Goal: Information Seeking & Learning: Learn about a topic

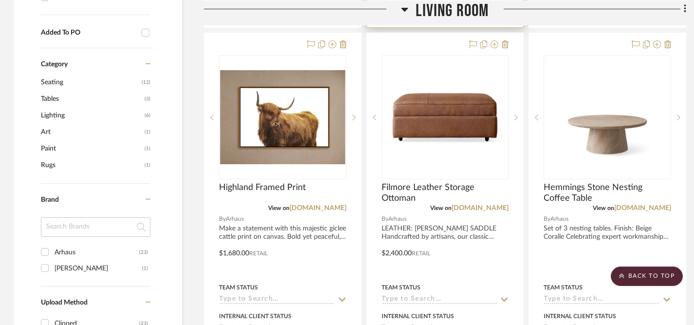
scroll to position [693, 1]
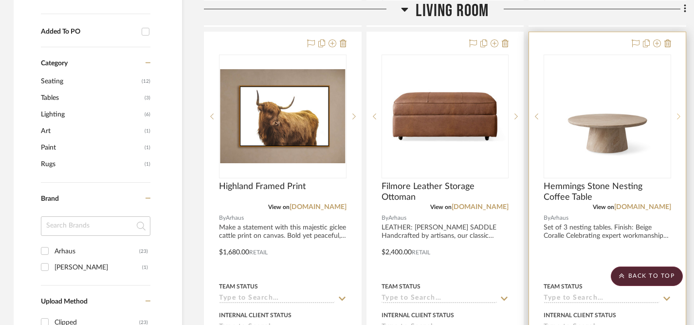
click at [679, 113] on icon at bounding box center [678, 116] width 3 height 7
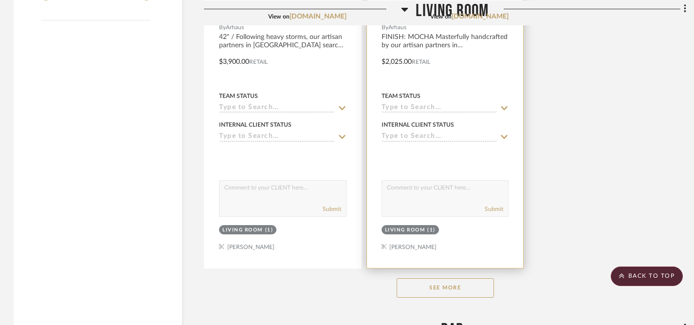
scroll to position [1316, 1]
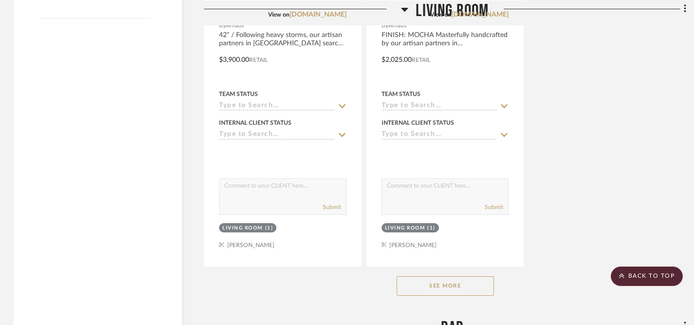
click at [442, 276] on button "See More" at bounding box center [445, 285] width 97 height 19
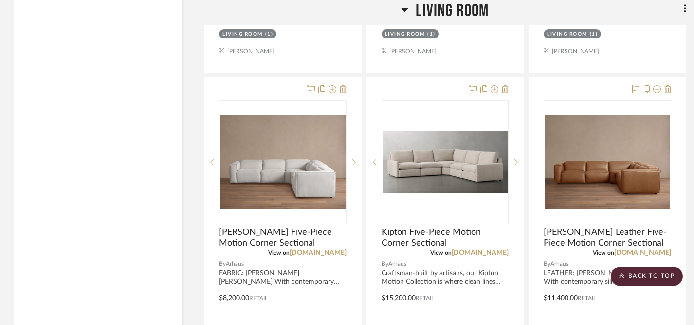
scroll to position [1510, 1]
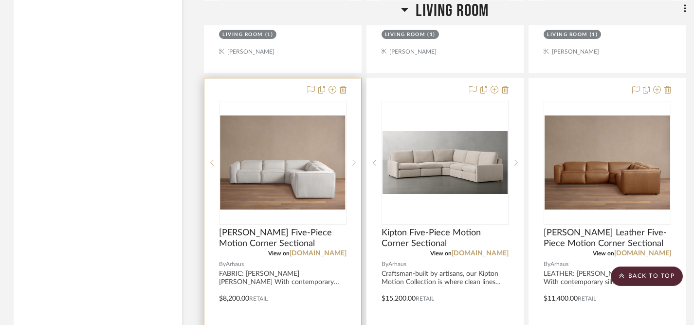
click at [353, 159] on icon at bounding box center [353, 162] width 3 height 7
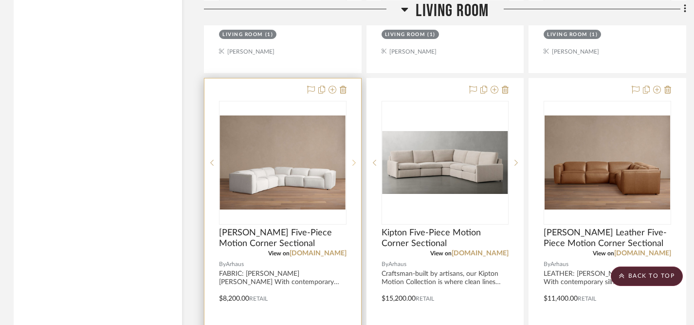
click at [356, 159] on sr-next-btn at bounding box center [354, 162] width 15 height 7
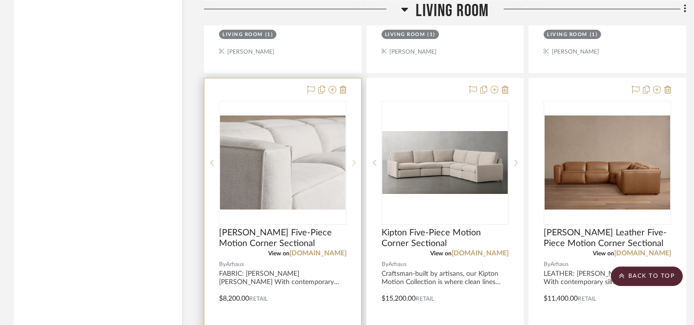
click at [356, 159] on sr-next-btn at bounding box center [354, 162] width 15 height 7
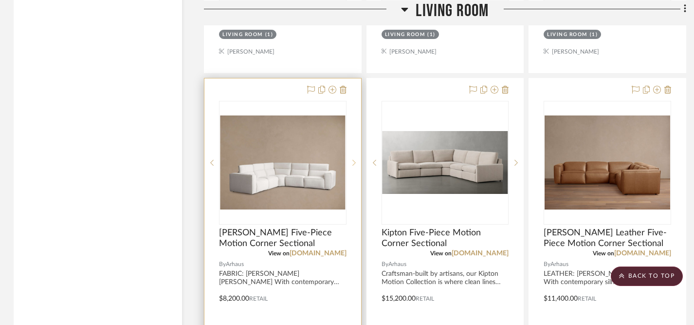
click at [356, 159] on sr-next-btn at bounding box center [354, 162] width 15 height 7
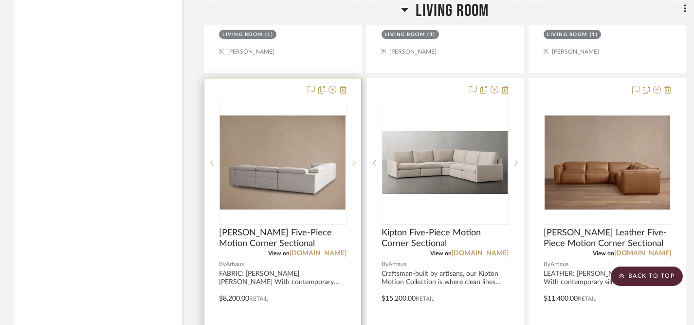
click at [356, 159] on sr-next-btn at bounding box center [354, 162] width 15 height 7
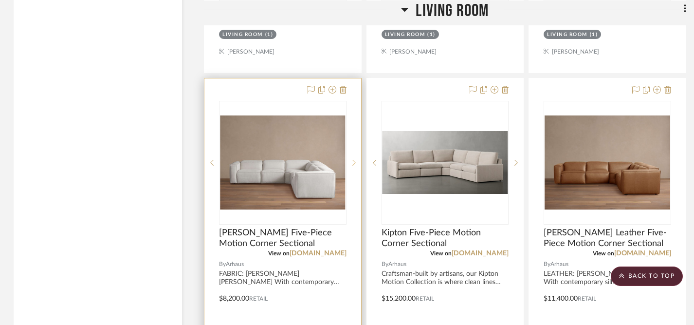
click at [356, 159] on sr-next-btn at bounding box center [354, 162] width 15 height 7
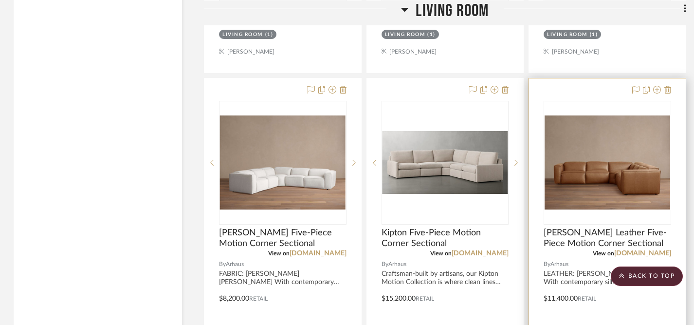
click at [633, 144] on img "0" at bounding box center [608, 162] width 126 height 94
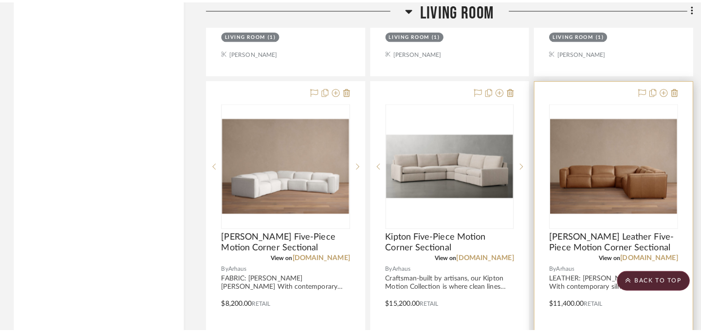
scroll to position [0, 0]
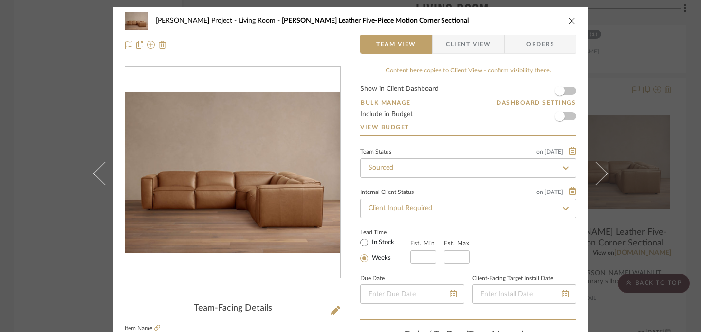
click at [569, 20] on icon "close" at bounding box center [572, 21] width 8 height 8
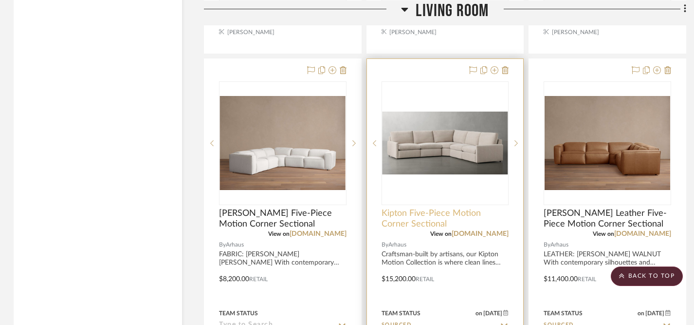
scroll to position [1547, 1]
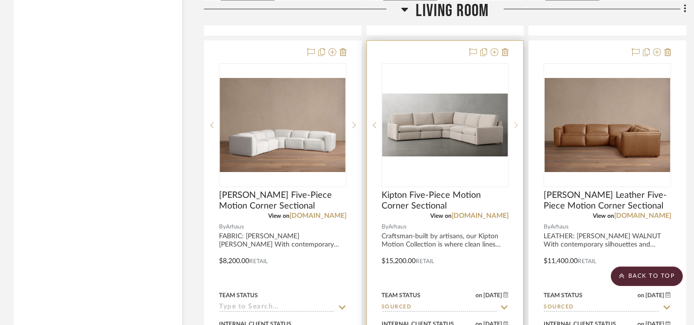
click at [516, 122] on icon at bounding box center [515, 125] width 3 height 7
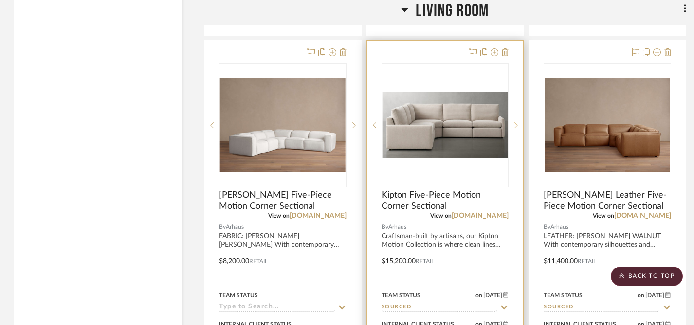
click at [516, 122] on icon at bounding box center [515, 125] width 3 height 7
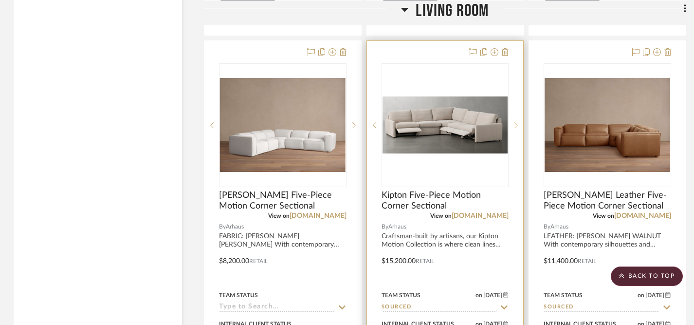
click at [516, 122] on icon at bounding box center [515, 125] width 3 height 7
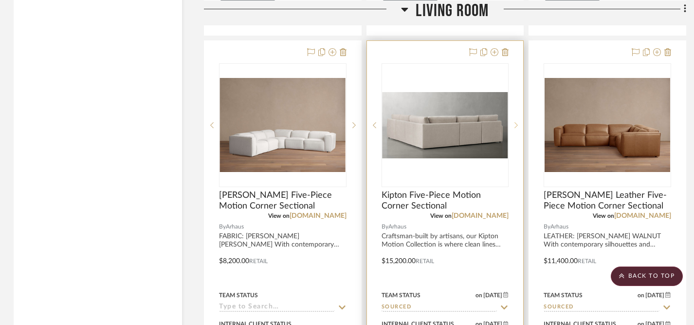
click at [516, 122] on icon at bounding box center [515, 125] width 3 height 7
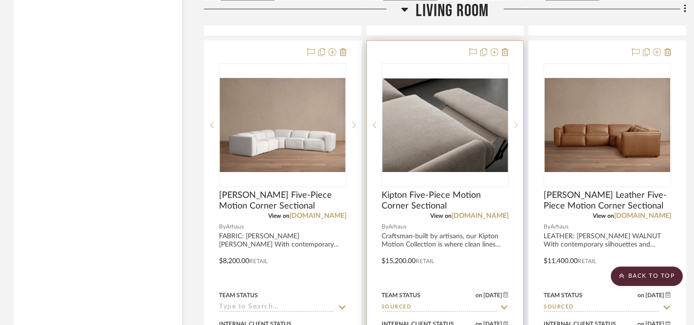
click at [516, 122] on icon at bounding box center [515, 125] width 3 height 7
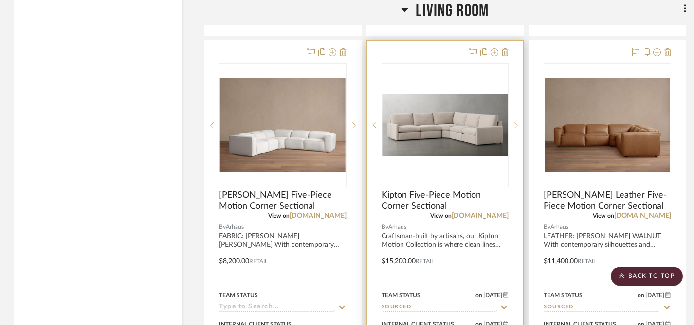
click at [516, 122] on icon at bounding box center [515, 125] width 3 height 7
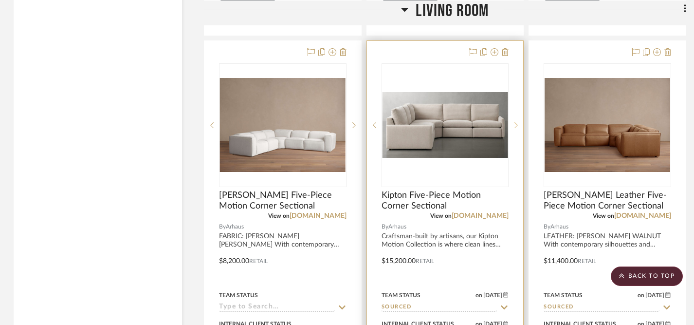
click at [516, 122] on icon at bounding box center [515, 125] width 3 height 7
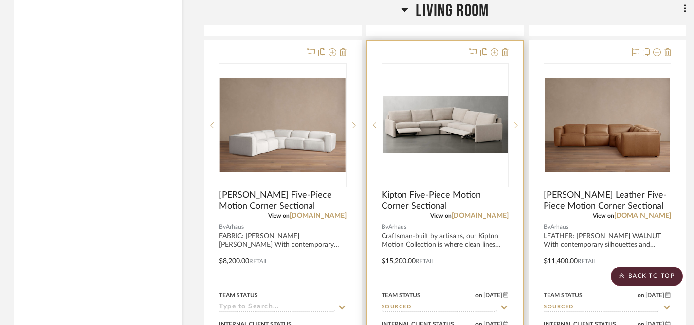
click at [516, 122] on icon at bounding box center [515, 125] width 3 height 7
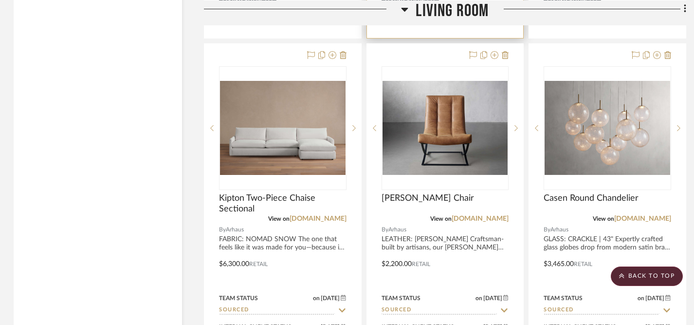
scroll to position [1977, 1]
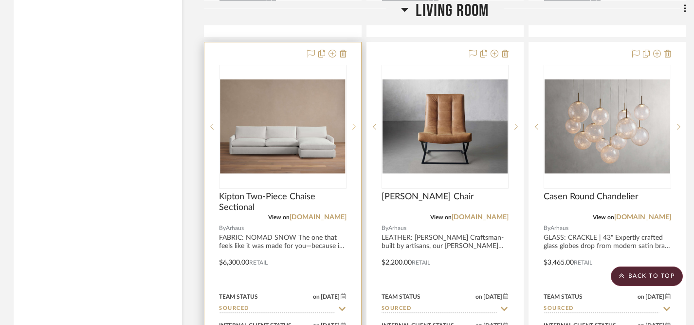
click at [354, 123] on icon at bounding box center [353, 126] width 3 height 7
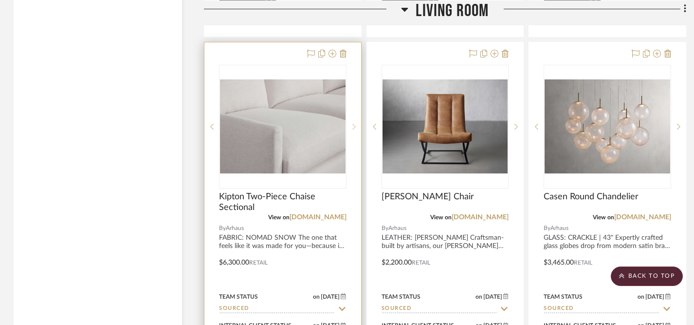
click at [354, 123] on icon at bounding box center [353, 126] width 3 height 7
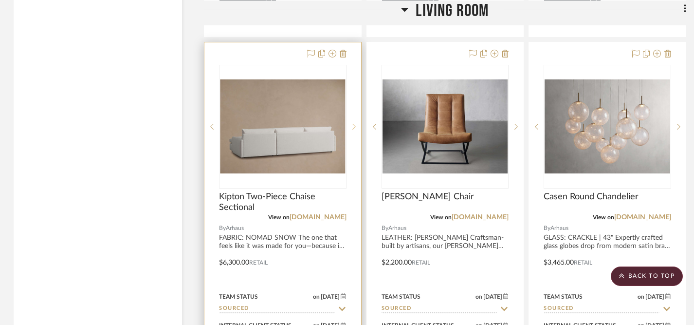
click at [354, 123] on icon at bounding box center [353, 126] width 3 height 7
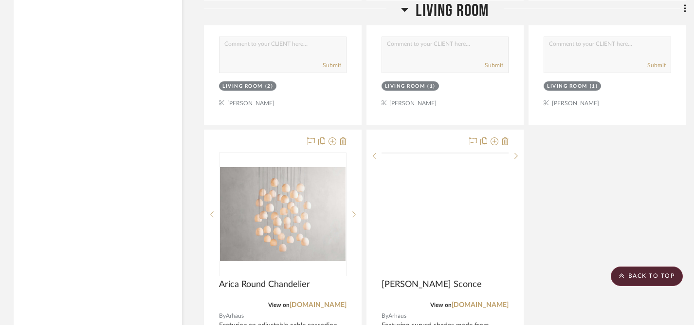
scroll to position [2752, 1]
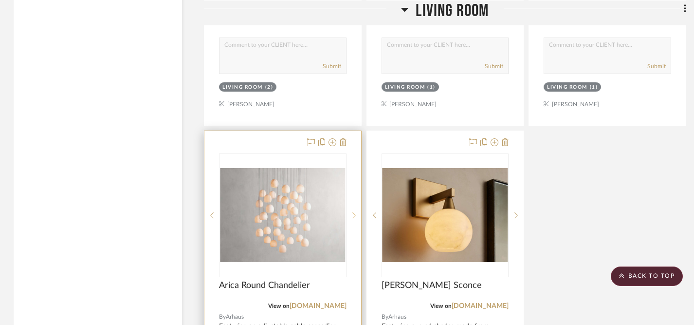
click at [356, 212] on sr-next-btn at bounding box center [354, 215] width 15 height 7
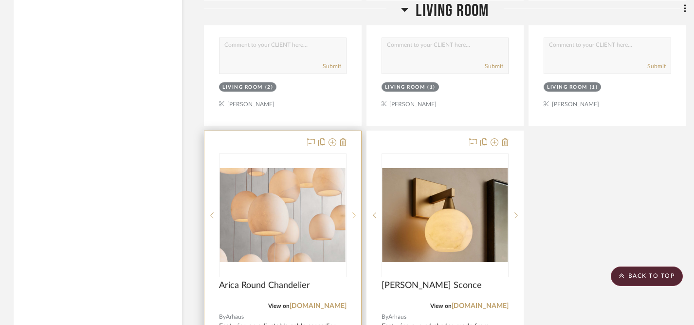
click at [356, 212] on sr-next-btn at bounding box center [354, 215] width 15 height 7
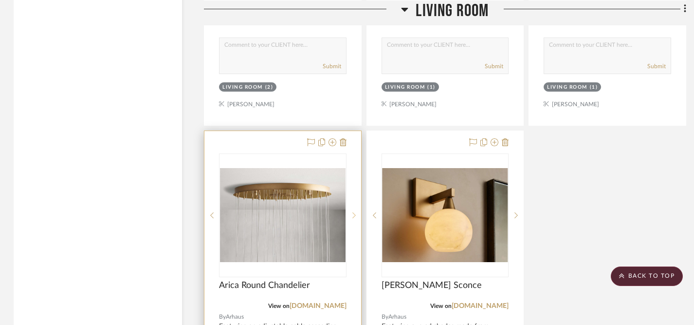
click at [356, 212] on sr-next-btn at bounding box center [354, 215] width 15 height 7
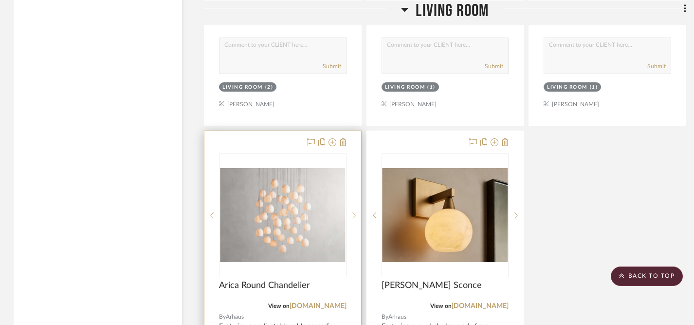
click at [356, 212] on sr-next-btn at bounding box center [354, 215] width 15 height 7
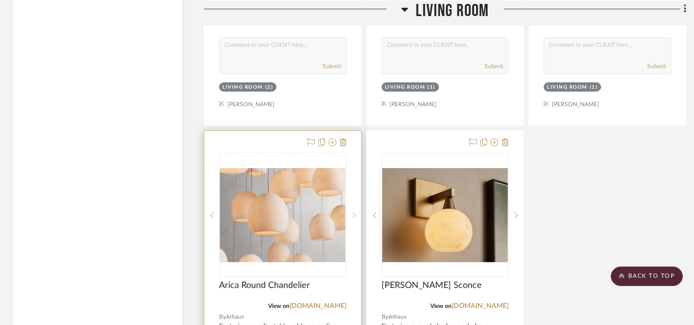
click at [356, 212] on sr-next-btn at bounding box center [354, 215] width 15 height 7
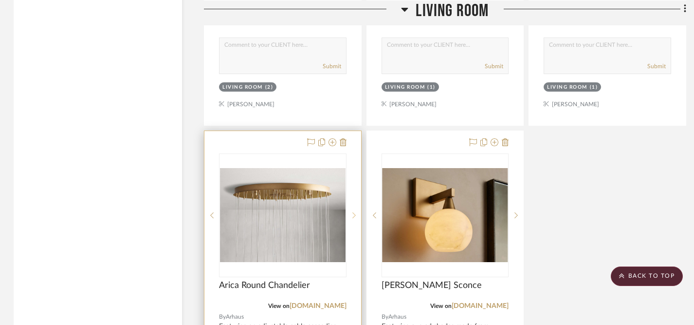
click at [356, 212] on sr-next-btn at bounding box center [354, 215] width 15 height 7
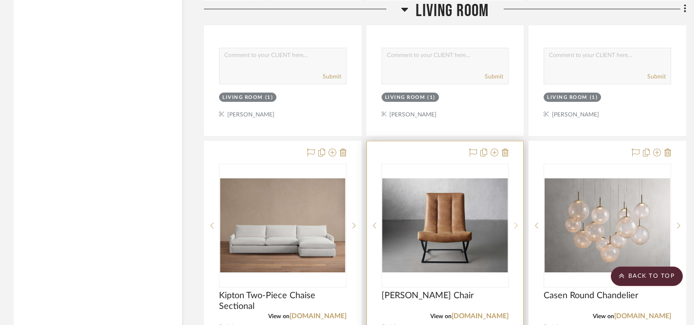
scroll to position [1881, 1]
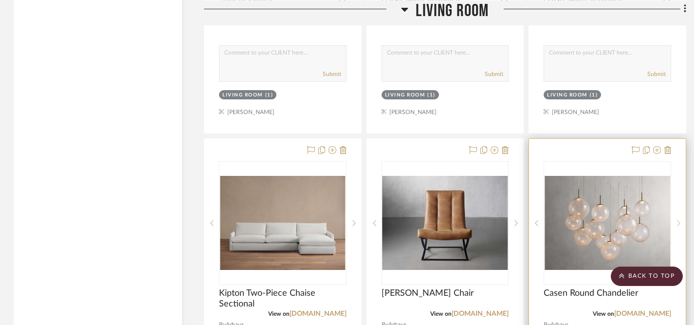
click at [679, 219] on icon at bounding box center [678, 222] width 3 height 7
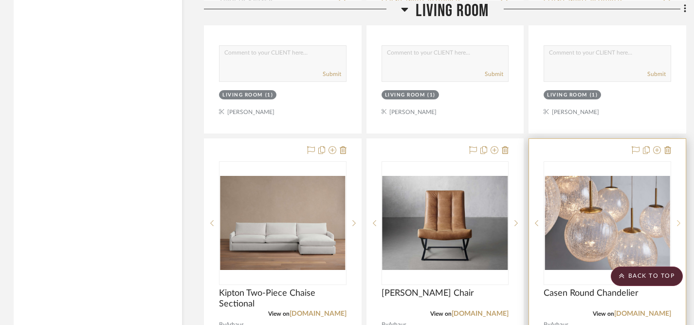
click at [679, 219] on icon at bounding box center [678, 222] width 3 height 7
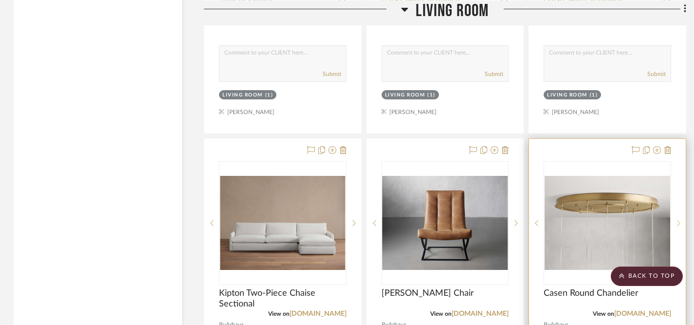
click at [679, 219] on icon at bounding box center [678, 222] width 3 height 7
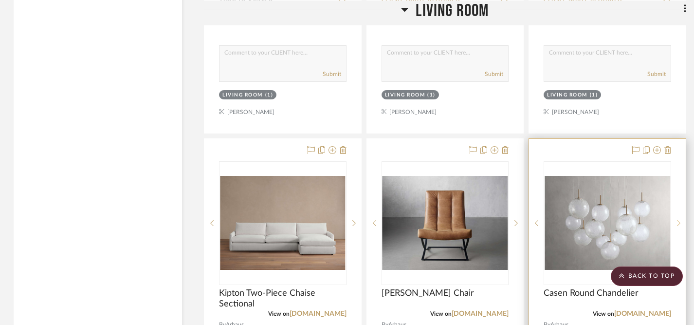
click at [679, 219] on icon at bounding box center [678, 222] width 3 height 7
